Goal: Task Accomplishment & Management: Manage account settings

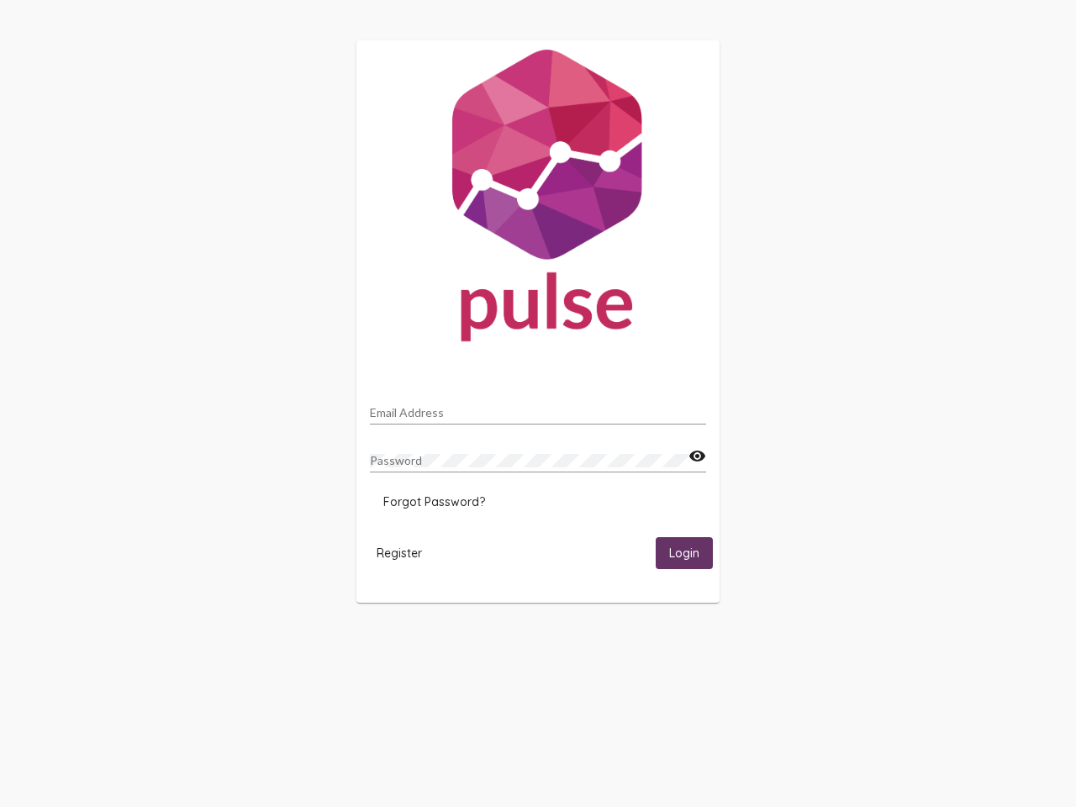
click at [538, 408] on input "Email Address" at bounding box center [538, 412] width 336 height 13
click at [697, 456] on mat-icon "visibility" at bounding box center [697, 456] width 18 height 20
click at [434, 502] on span "Forgot Password?" at bounding box center [434, 501] width 102 height 15
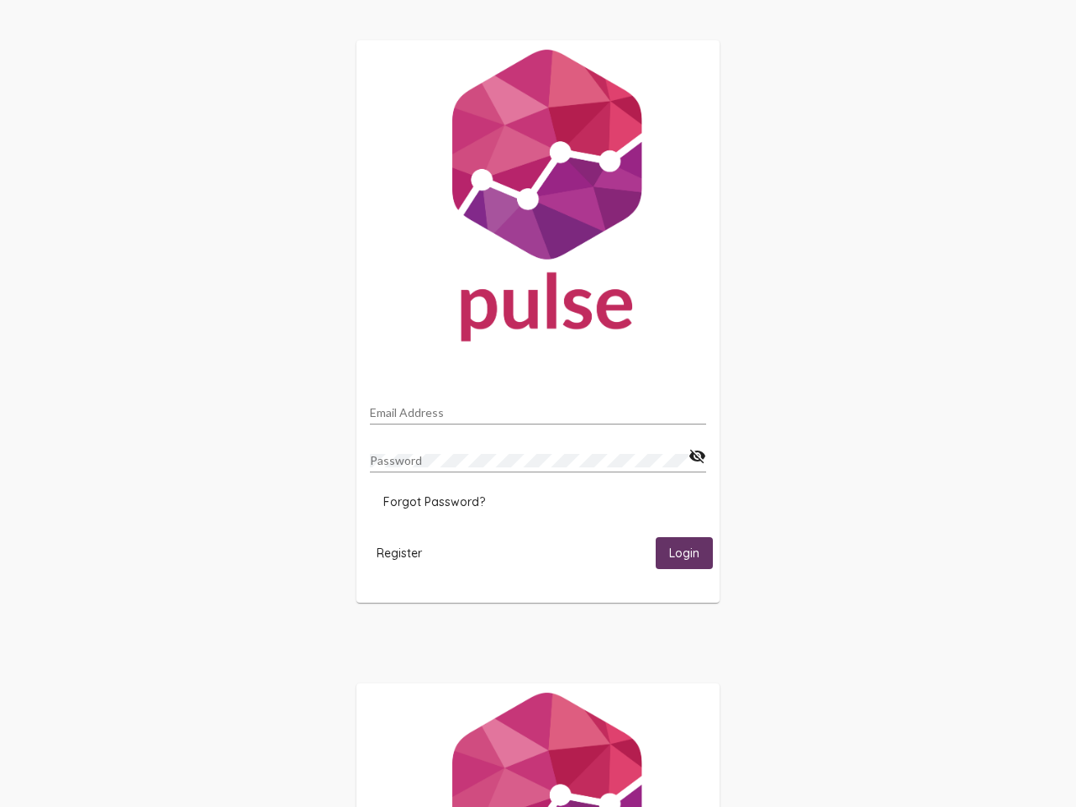
click at [399, 552] on span "Register" at bounding box center [399, 553] width 45 height 15
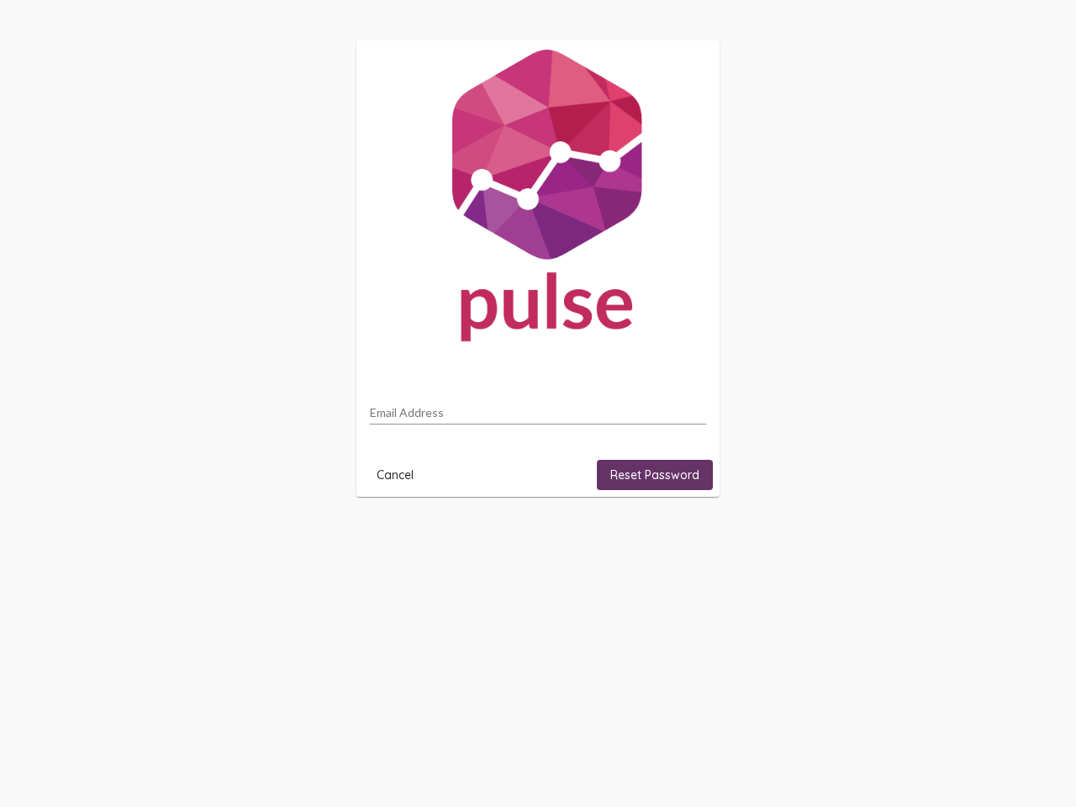
click at [684, 537] on html "Email Address Cancel Reset Password" at bounding box center [538, 268] width 1076 height 537
